Goal: Task Accomplishment & Management: Use online tool/utility

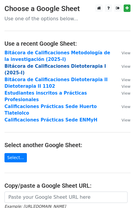
click at [55, 65] on strong "Bitácora de Calificaciones Dietoterapia I (2025-I)" at bounding box center [54, 69] width 101 height 12
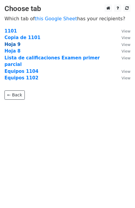
click at [15, 45] on strong "Hoja 9" at bounding box center [12, 44] width 16 height 5
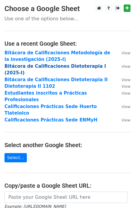
click at [20, 66] on strong "Bitácora de Calificaciones Dietoterapia I (2025-I)" at bounding box center [54, 69] width 101 height 12
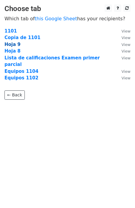
click at [15, 44] on strong "Hoja 9" at bounding box center [12, 44] width 16 height 5
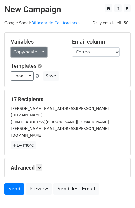
click at [42, 50] on link "Copy/paste..." at bounding box center [29, 51] width 36 height 9
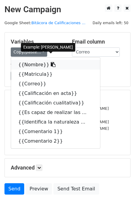
click at [51, 65] on icon at bounding box center [53, 64] width 5 height 5
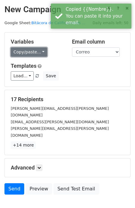
click at [42, 52] on link "Copy/paste..." at bounding box center [29, 51] width 36 height 9
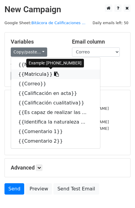
click at [54, 72] on icon at bounding box center [56, 73] width 5 height 5
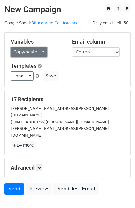
click at [42, 51] on link "Copy/paste..." at bounding box center [29, 51] width 36 height 9
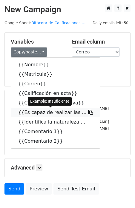
click at [88, 112] on icon at bounding box center [90, 112] width 5 height 5
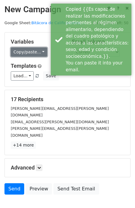
click at [41, 54] on link "Copy/paste..." at bounding box center [29, 51] width 36 height 9
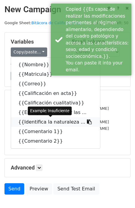
click at [87, 121] on icon at bounding box center [89, 121] width 5 height 5
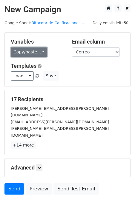
click at [40, 51] on link "Copy/paste..." at bounding box center [29, 51] width 36 height 9
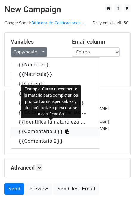
click at [60, 131] on link "{{Comentario 1}}" at bounding box center [55, 132] width 89 height 10
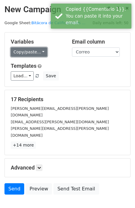
click at [40, 53] on link "Copy/paste..." at bounding box center [29, 51] width 36 height 9
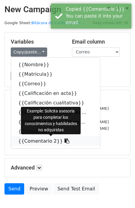
click at [64, 142] on icon at bounding box center [66, 140] width 5 height 5
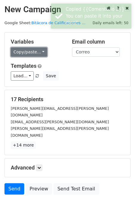
click at [40, 52] on link "Copy/paste..." at bounding box center [29, 51] width 36 height 9
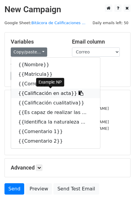
click at [78, 93] on icon at bounding box center [80, 93] width 5 height 5
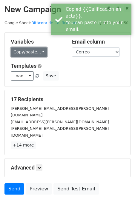
click at [42, 52] on link "Copy/paste..." at bounding box center [29, 51] width 36 height 9
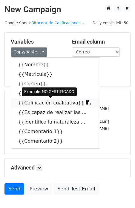
click at [85, 103] on icon at bounding box center [87, 102] width 5 height 5
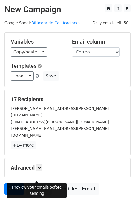
click at [40, 183] on link "Preview" at bounding box center [39, 188] width 26 height 11
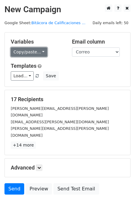
click at [39, 51] on link "Copy/paste..." at bounding box center [29, 51] width 36 height 9
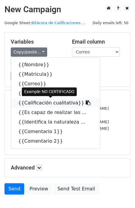
click at [85, 102] on icon at bounding box center [87, 102] width 5 height 5
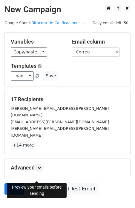
click at [40, 183] on link "Preview" at bounding box center [39, 188] width 26 height 11
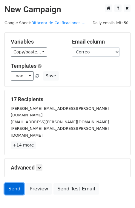
click at [12, 183] on link "Send" at bounding box center [14, 188] width 20 height 11
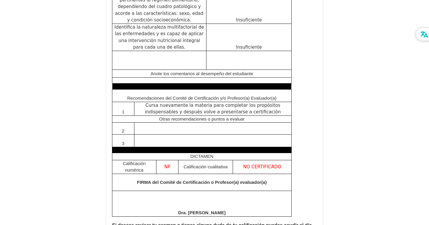
scroll to position [310, 0]
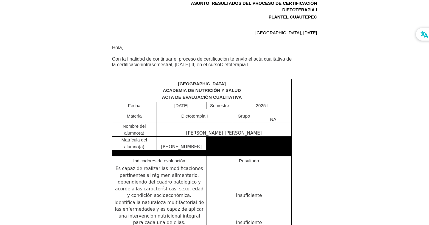
scroll to position [6345, 0]
